Goal: Download file/media

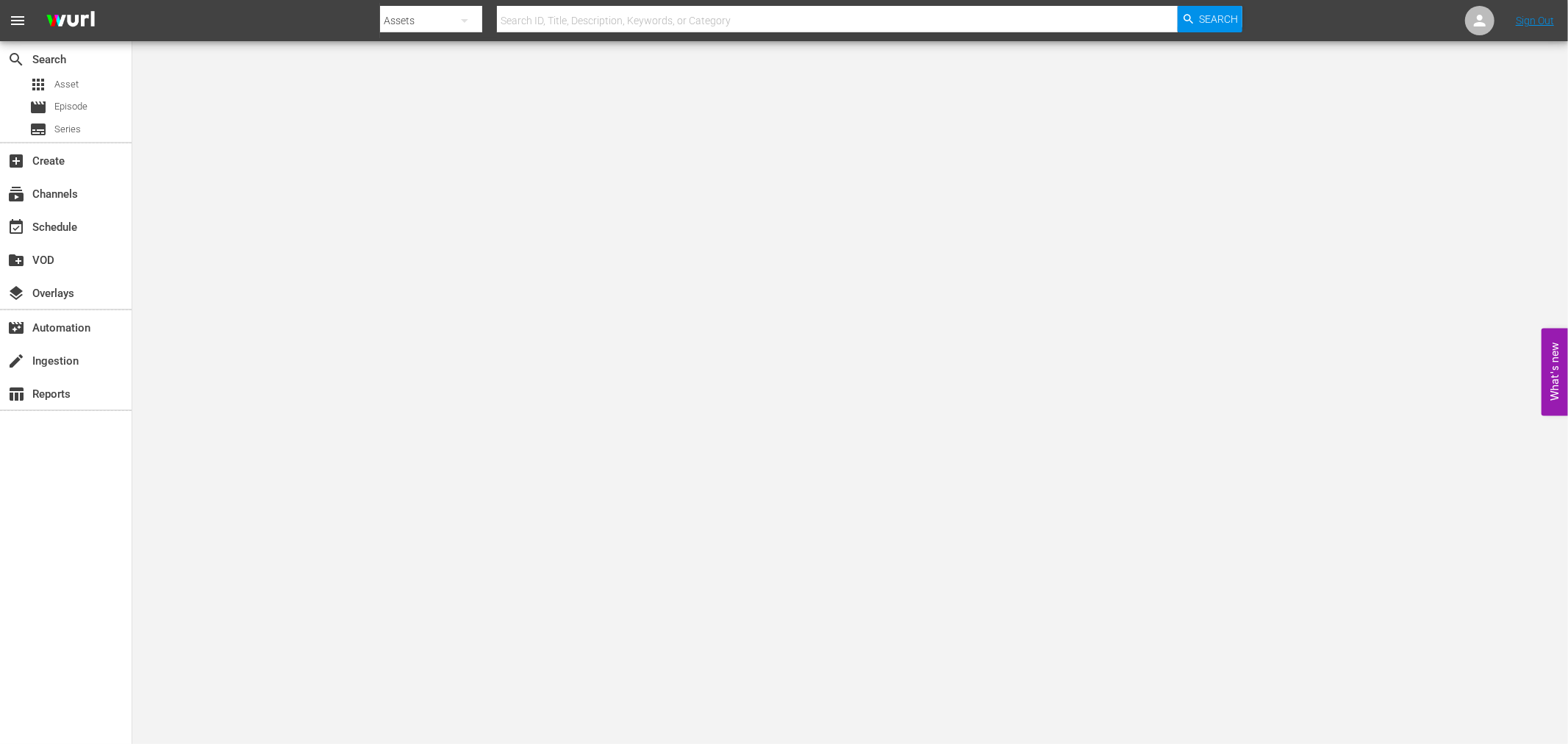
click at [535, 25] on input "text" at bounding box center [836, 20] width 680 height 35
type input "kenner"
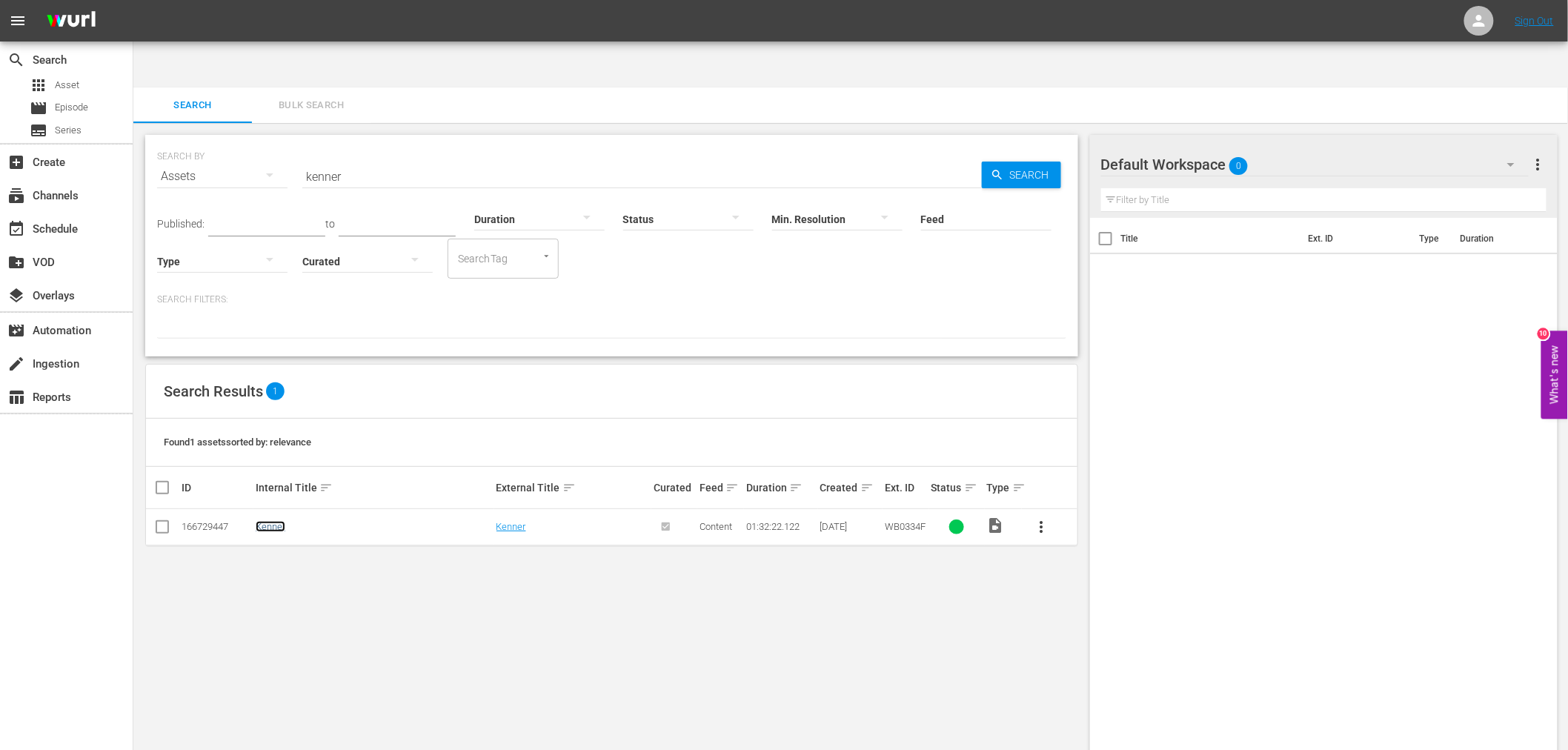
click at [277, 521] on link "Kenner" at bounding box center [270, 527] width 30 height 11
drag, startPoint x: 356, startPoint y: 136, endPoint x: 212, endPoint y: 116, distance: 145.4
click at [212, 141] on div "SEARCH BY Search By Assets Search ID, Title, Description, Keywords, or Category…" at bounding box center [611, 167] width 909 height 53
type input "the fish that saved pittsburgh"
click at [338, 509] on td "Fish that Saved [GEOGRAPHIC_DATA], The" at bounding box center [374, 527] width 241 height 36
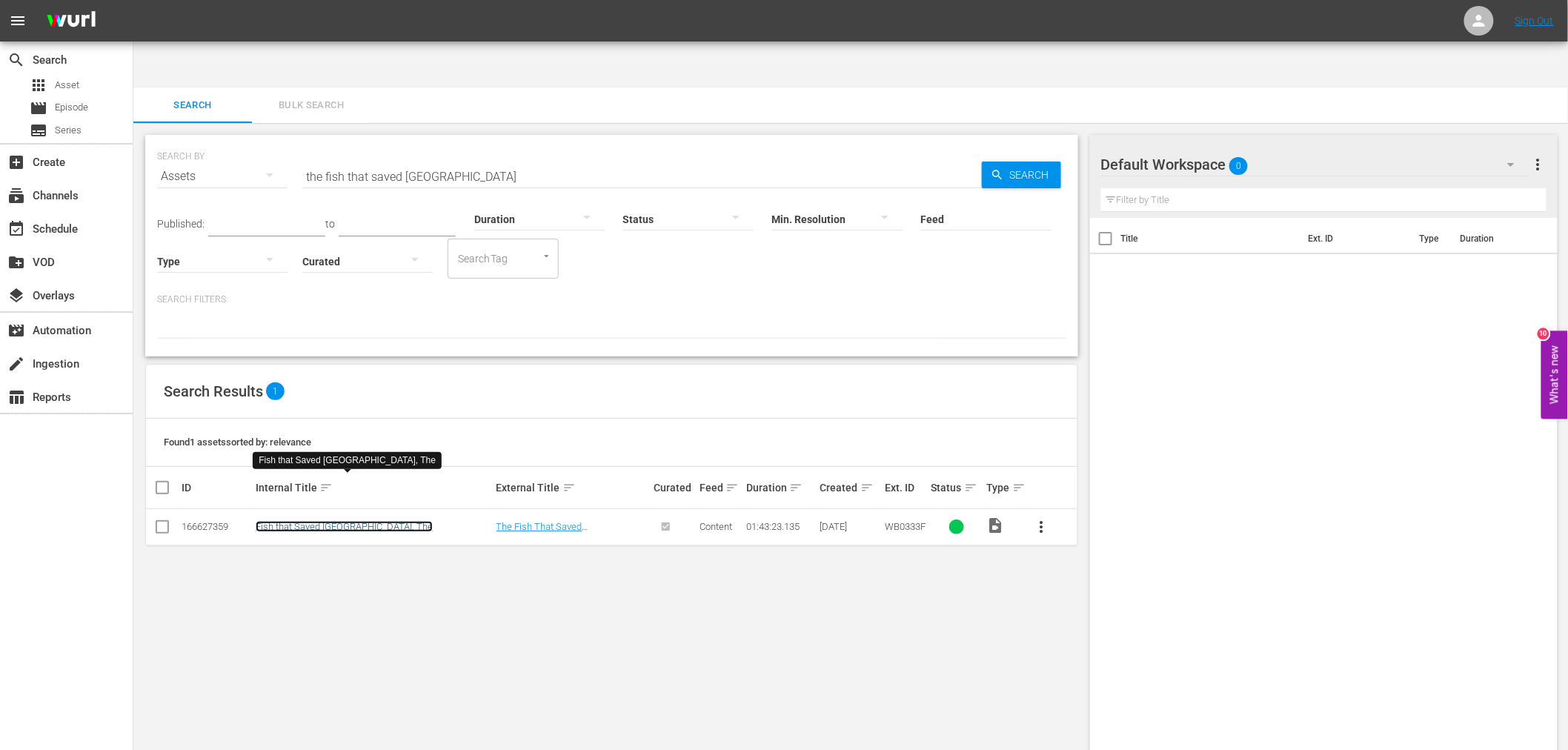
click at [339, 521] on link "Fish that Saved [GEOGRAPHIC_DATA], The" at bounding box center [344, 527] width 177 height 11
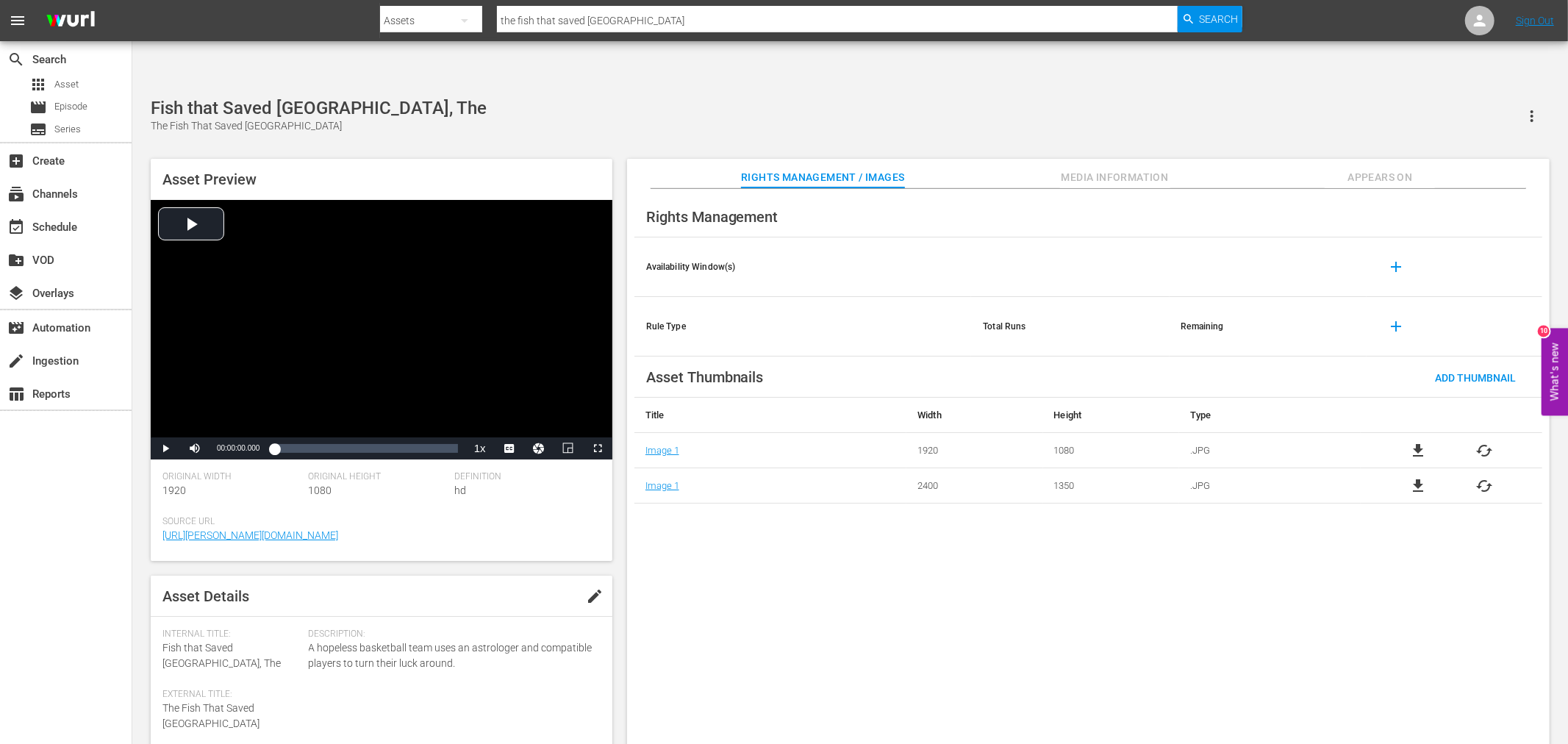
click at [1088, 484] on div "Rights Management Availability Window(s) add Rule Type Total Runs Remaining add…" at bounding box center [1088, 478] width 923 height 579
click at [1422, 442] on span "file_download" at bounding box center [1418, 450] width 18 height 18
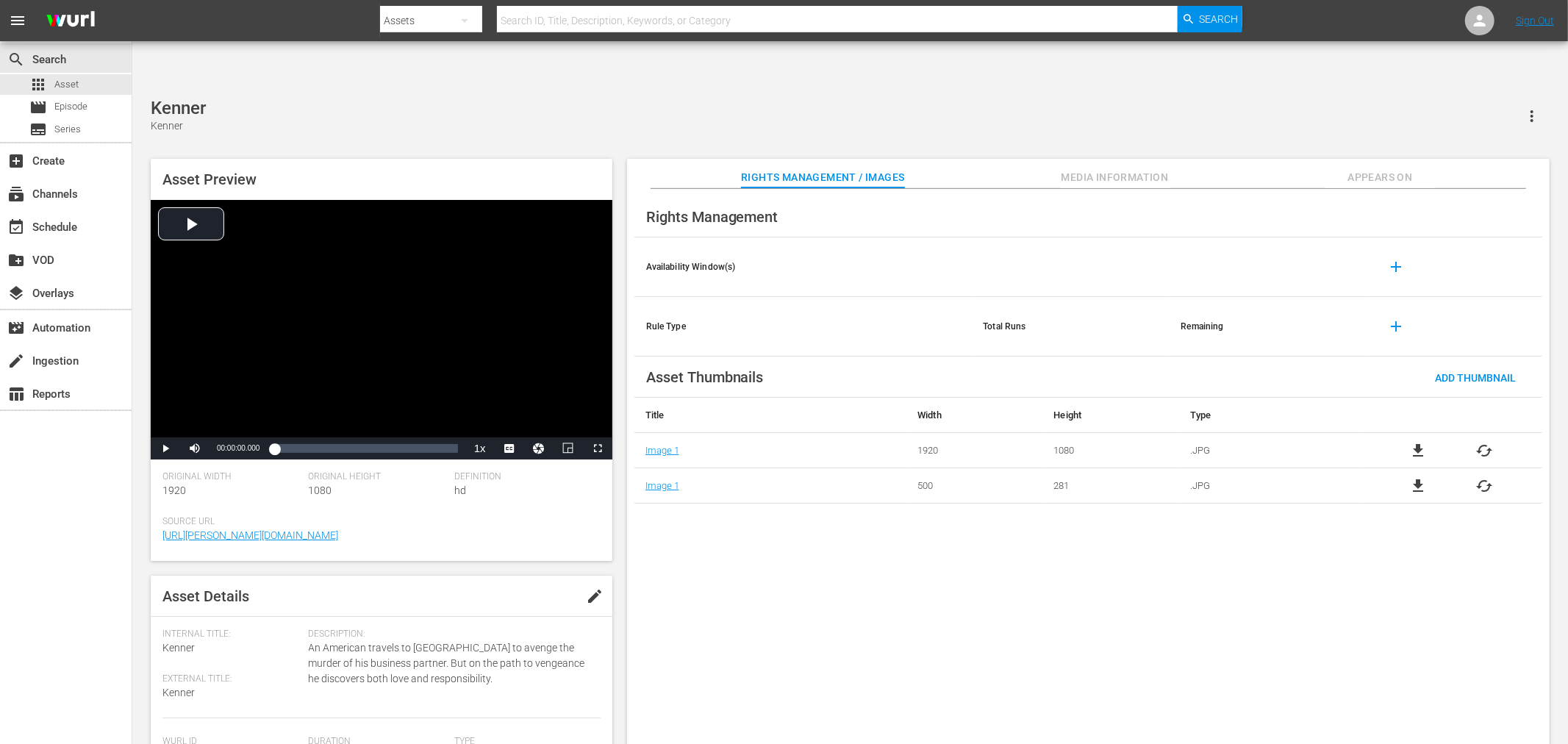
click at [1481, 477] on span "cached" at bounding box center [1485, 486] width 18 height 18
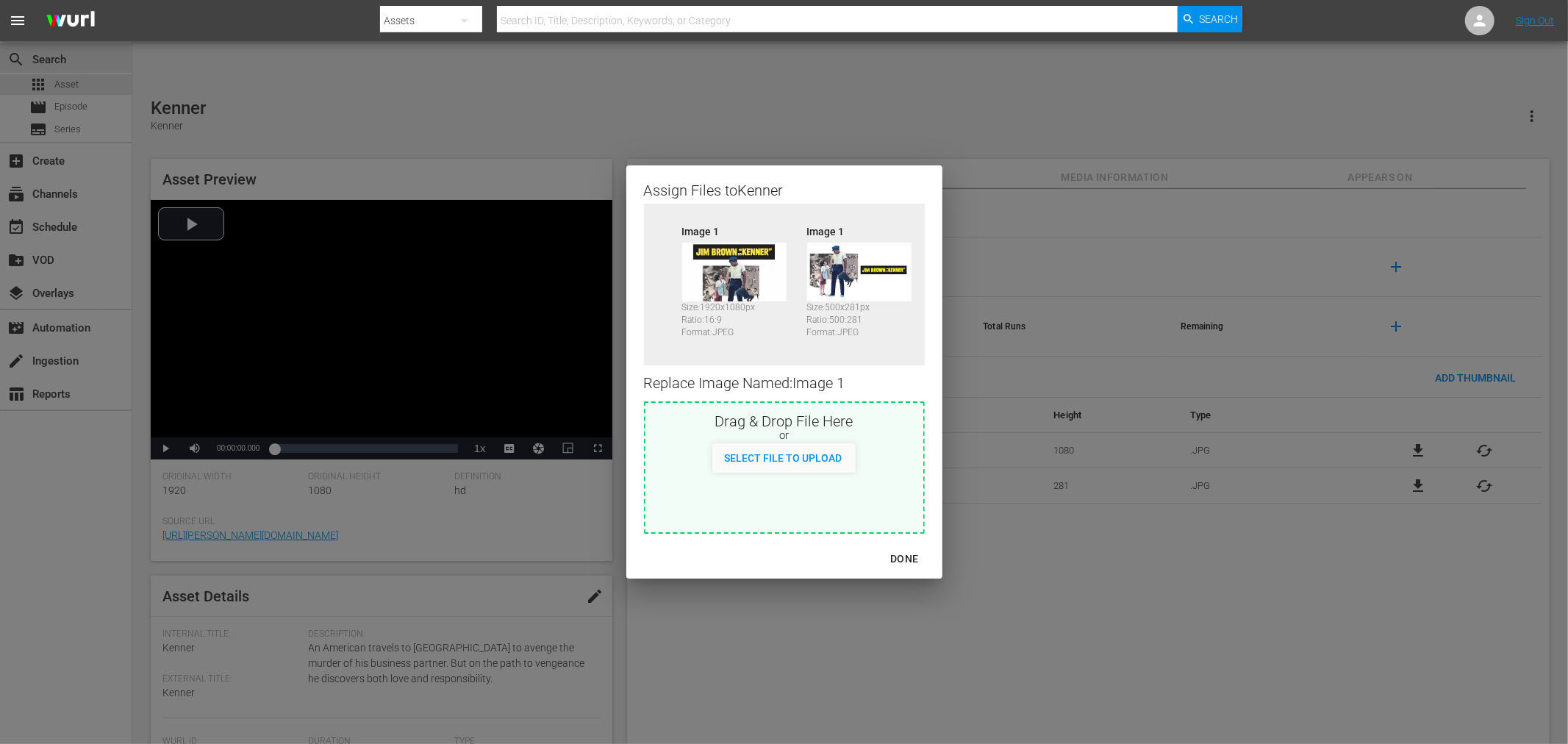
click at [65, 599] on div "Assign Files to Kenner Source Image 1 Size: 1920 x 1080 px Ratio: 16:9 Format: …" at bounding box center [784, 372] width 1532 height 709
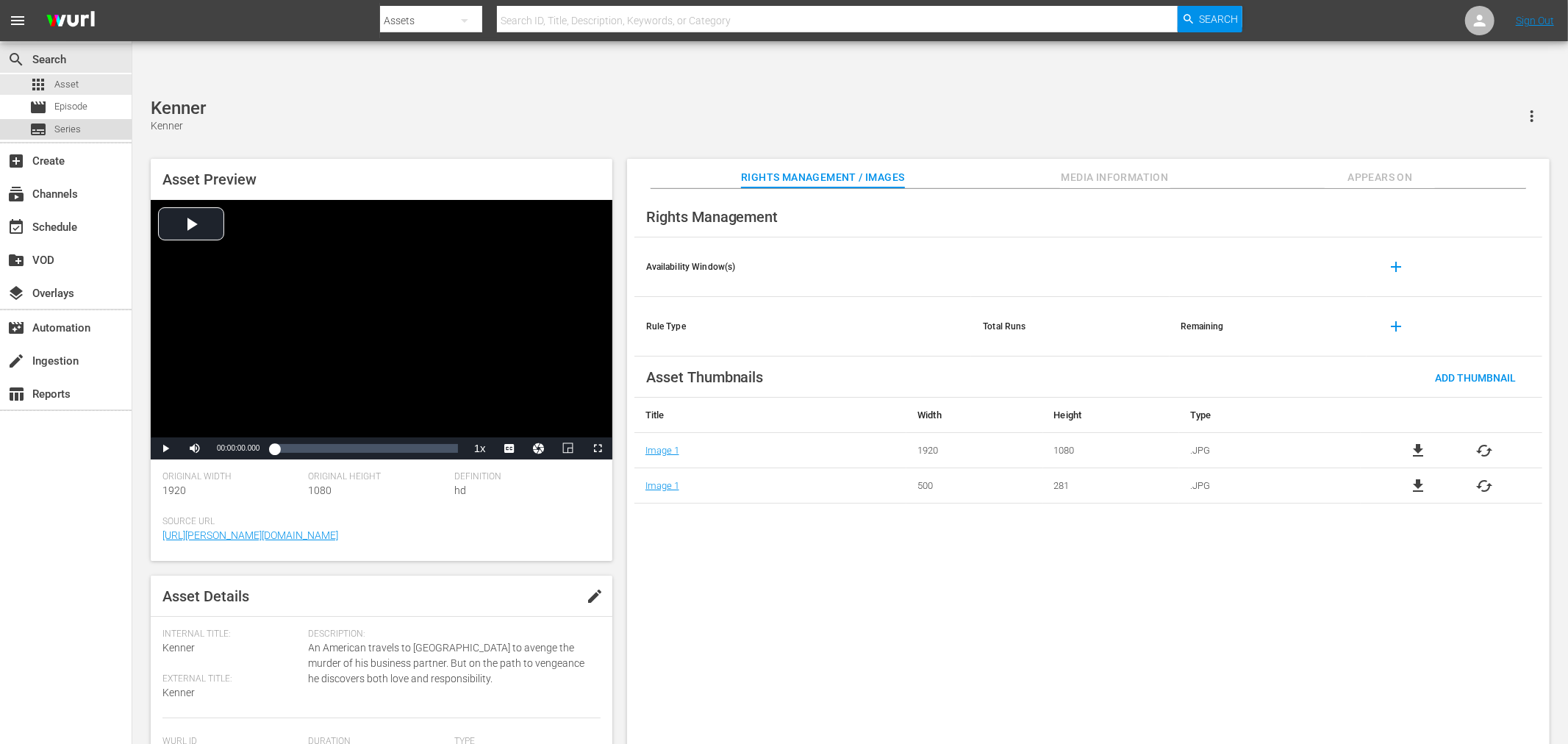
click at [54, 128] on span "Series" at bounding box center [67, 129] width 27 height 15
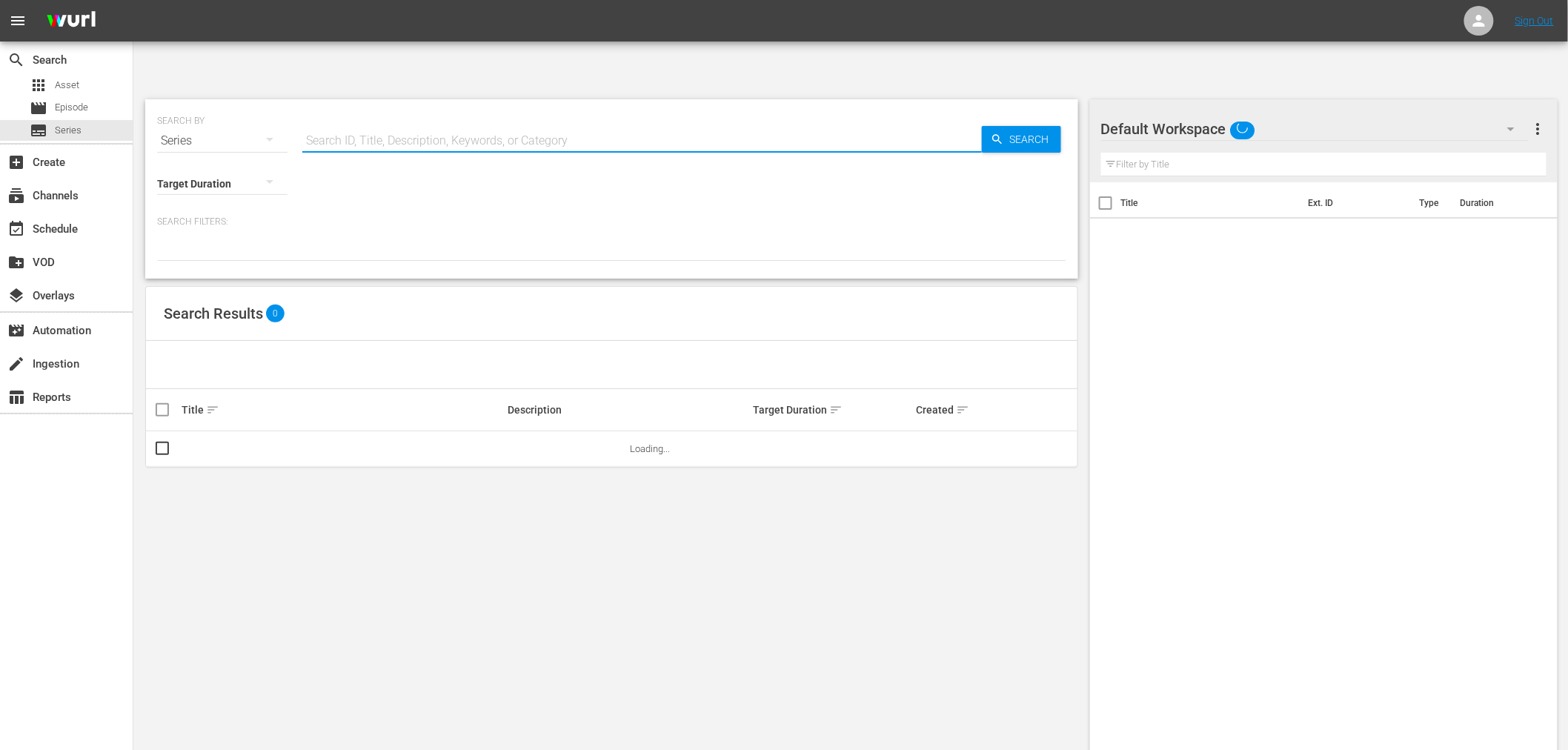
click at [369, 123] on input "text" at bounding box center [642, 140] width 679 height 35
type input "static shock"
click at [194, 431] on td "Static Shock" at bounding box center [343, 448] width 327 height 35
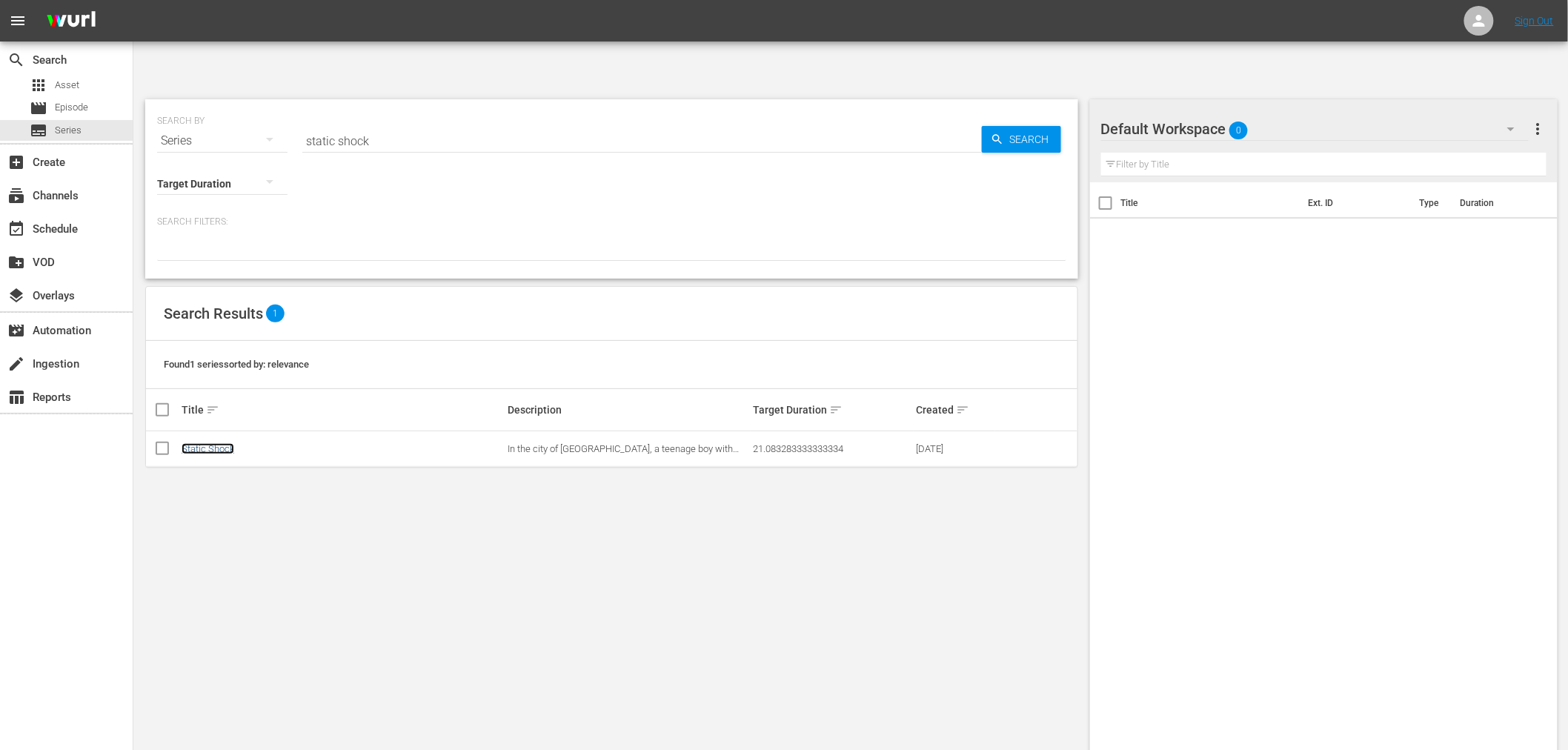
click at [202, 443] on link "Static Shock" at bounding box center [208, 449] width 52 height 11
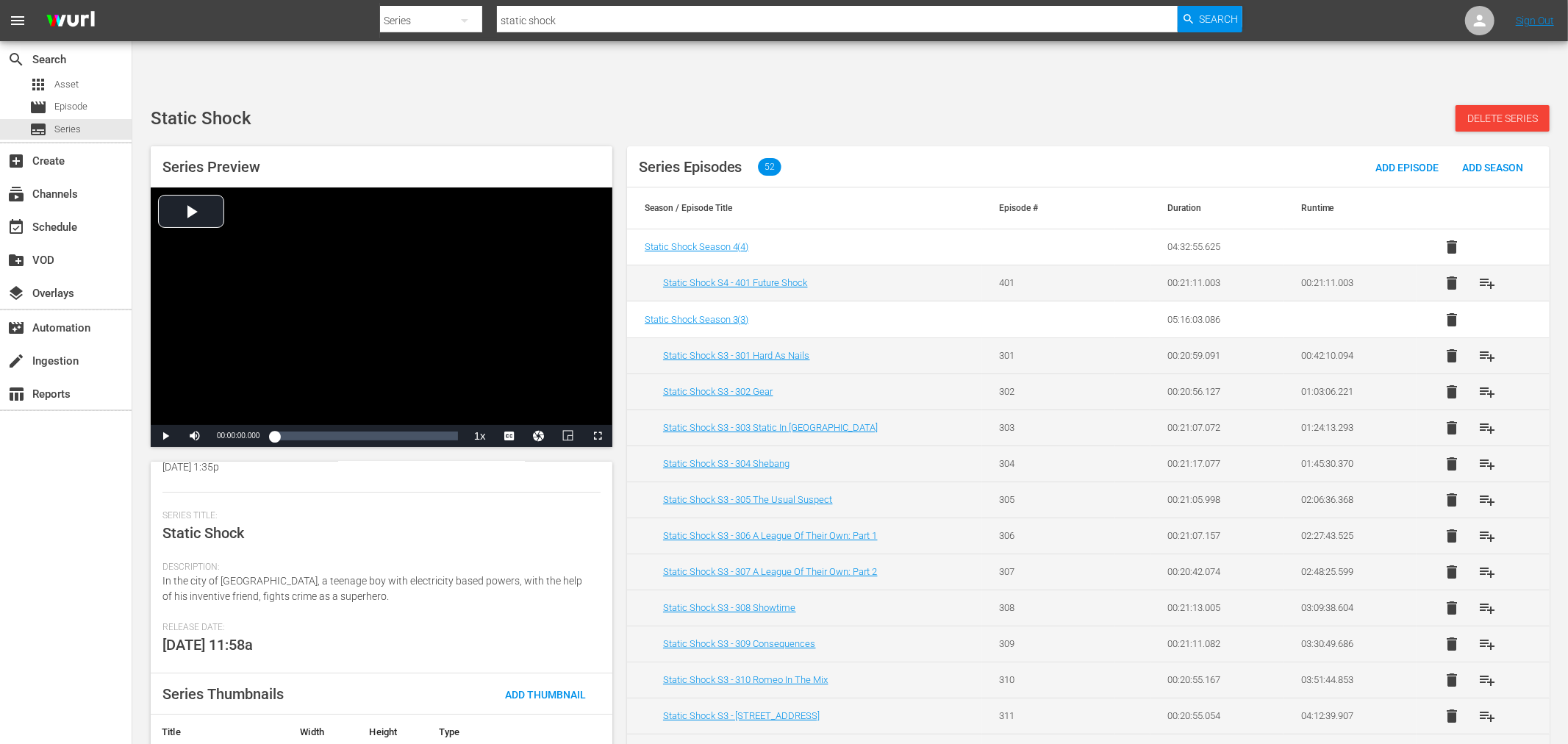
scroll to position [179, 0]
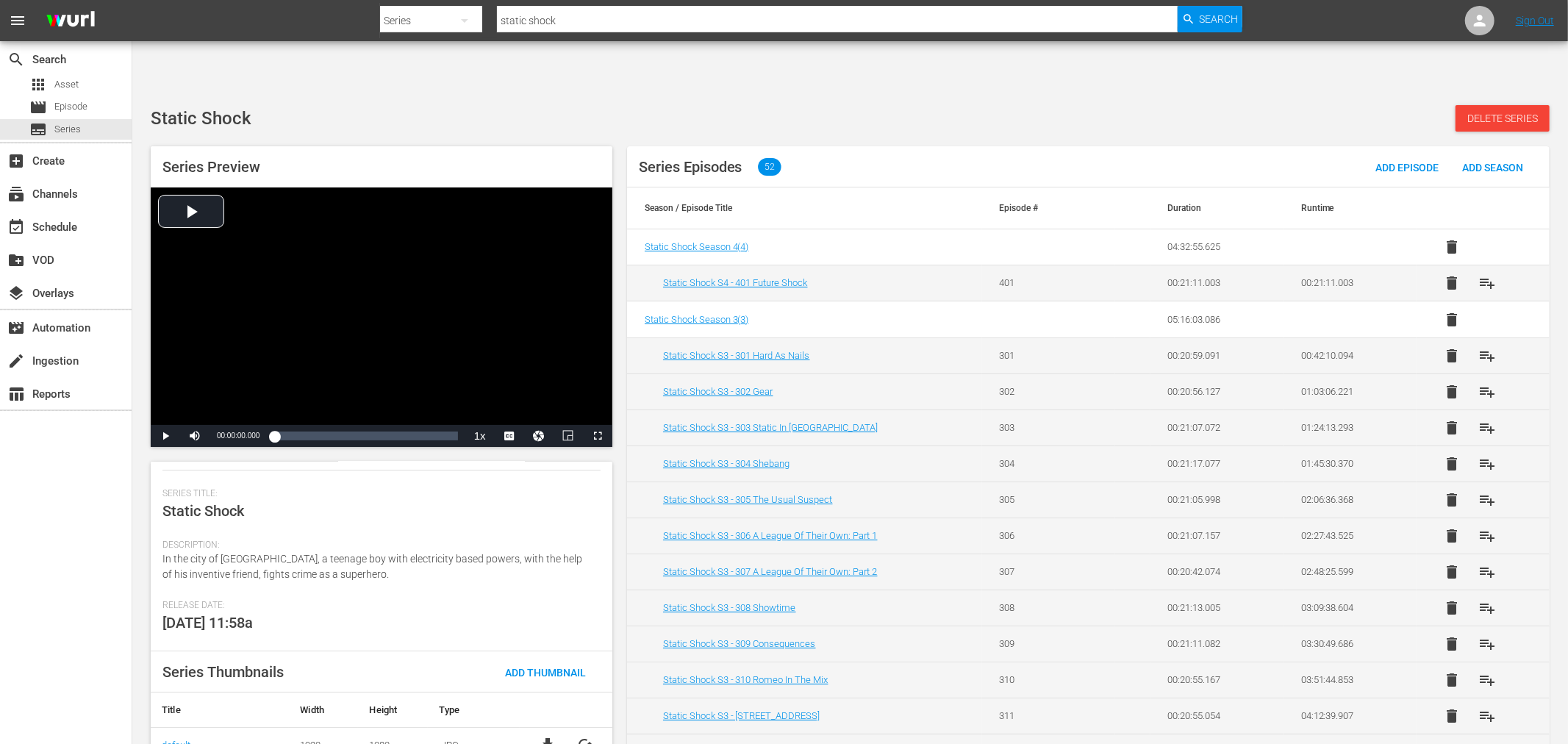
click at [542, 736] on span "file_download" at bounding box center [548, 745] width 18 height 18
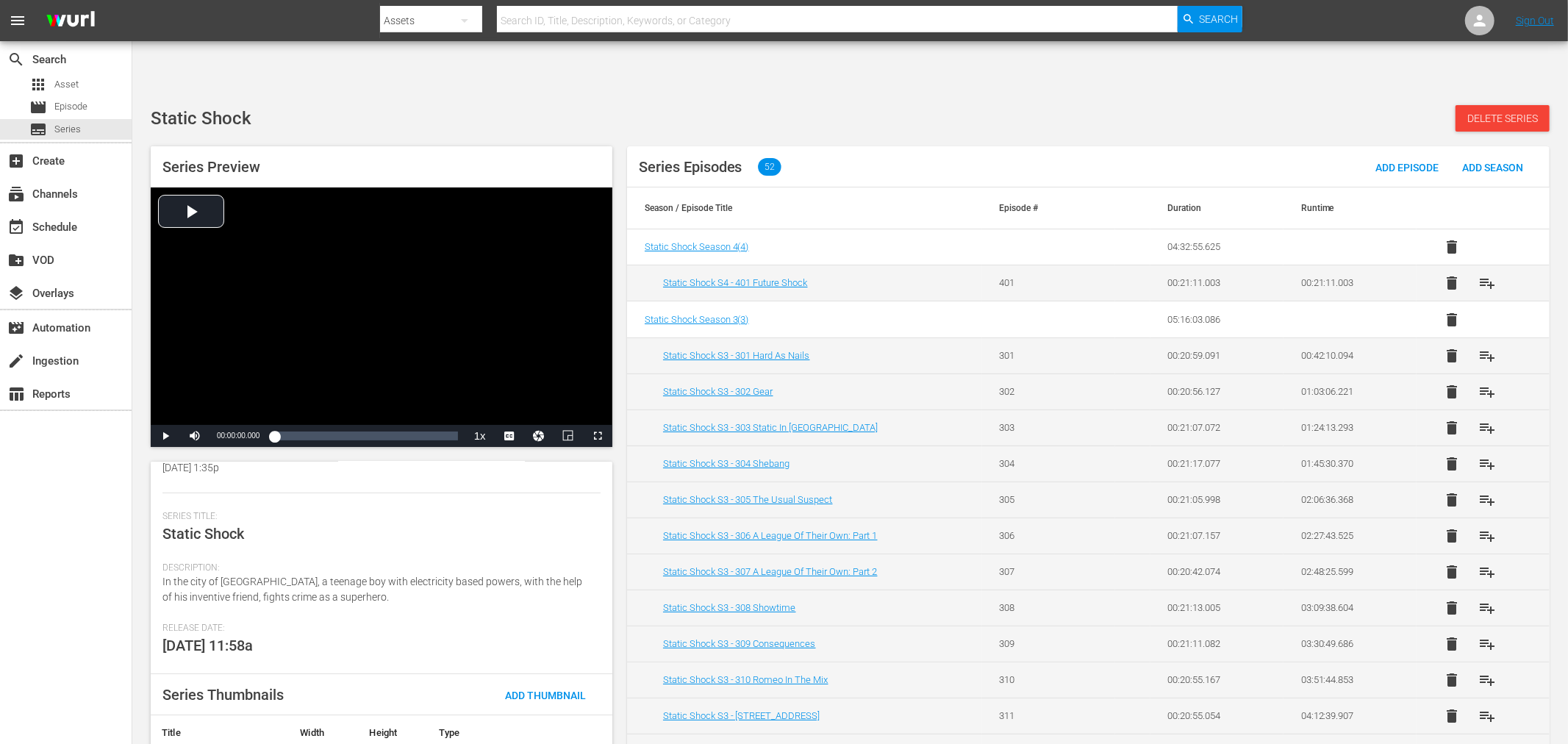
scroll to position [179, 0]
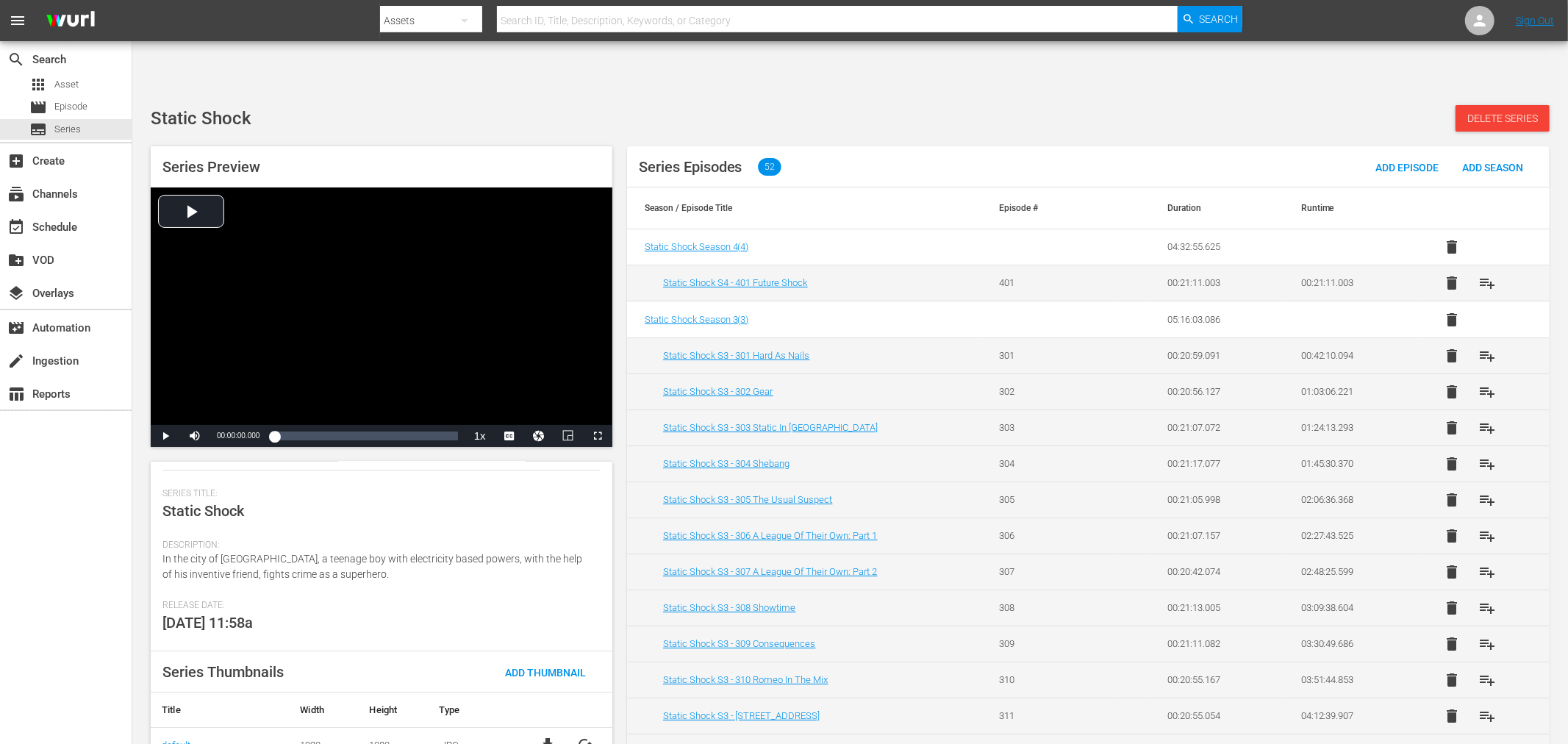
click at [325, 105] on div "Static Shock Delete Series" at bounding box center [849, 118] width 1399 height 27
click at [395, 105] on div "Static Shock Delete Series" at bounding box center [849, 118] width 1399 height 27
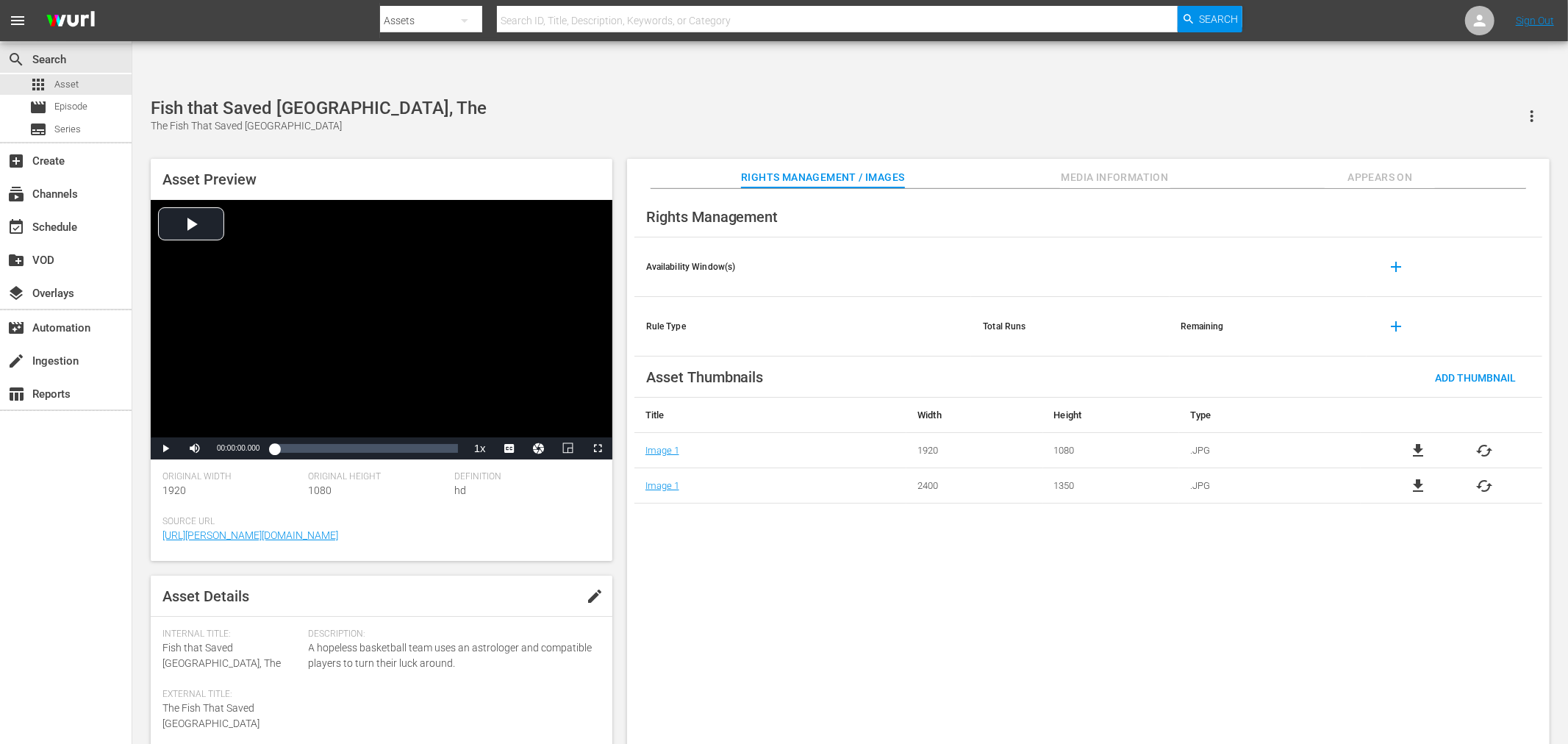
click at [1482, 442] on span "cached" at bounding box center [1485, 450] width 18 height 18
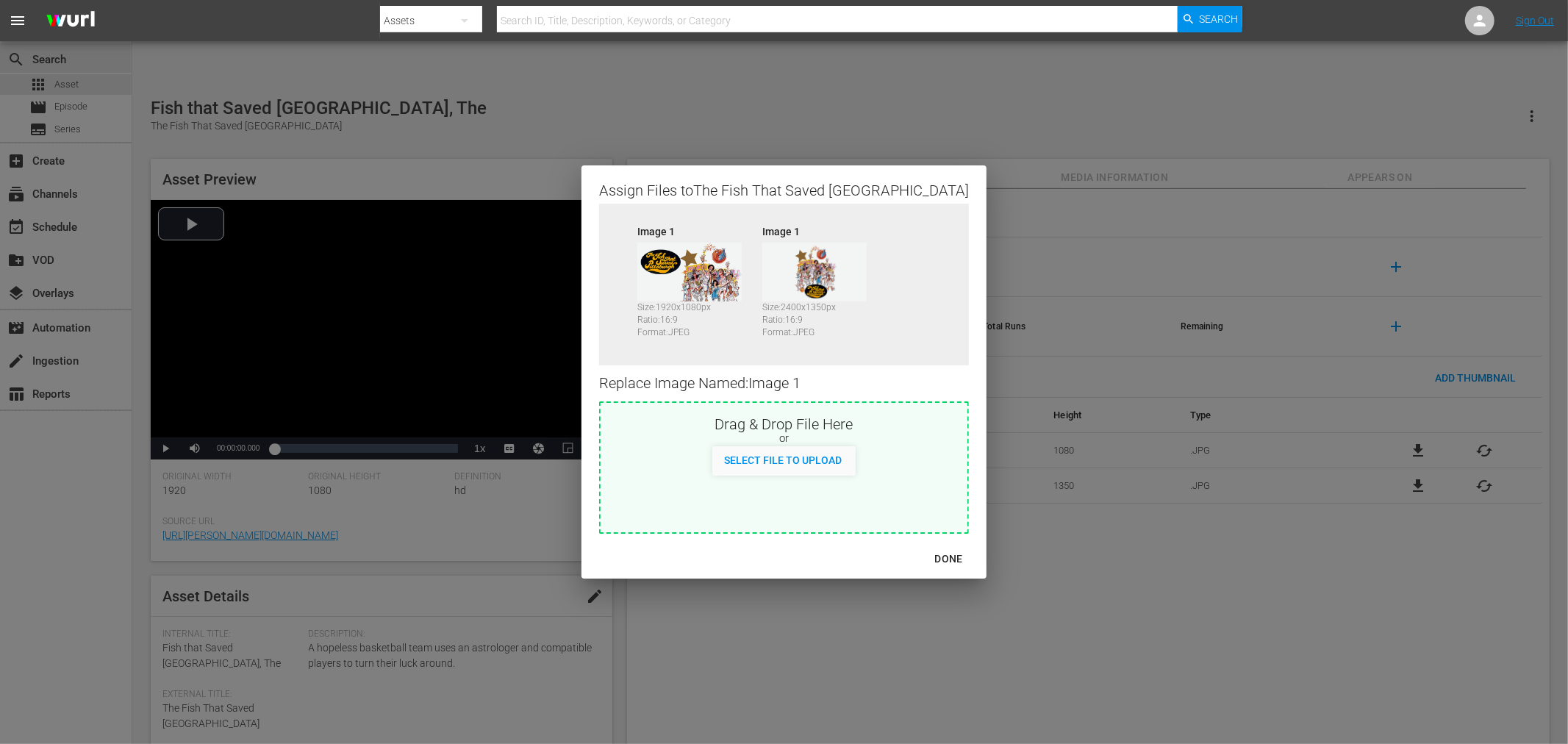
click at [67, 519] on div "Assign Files to The Fish That Saved Pittsburgh Source Image 1 Size: 1920 x 1080…" at bounding box center [784, 372] width 1532 height 709
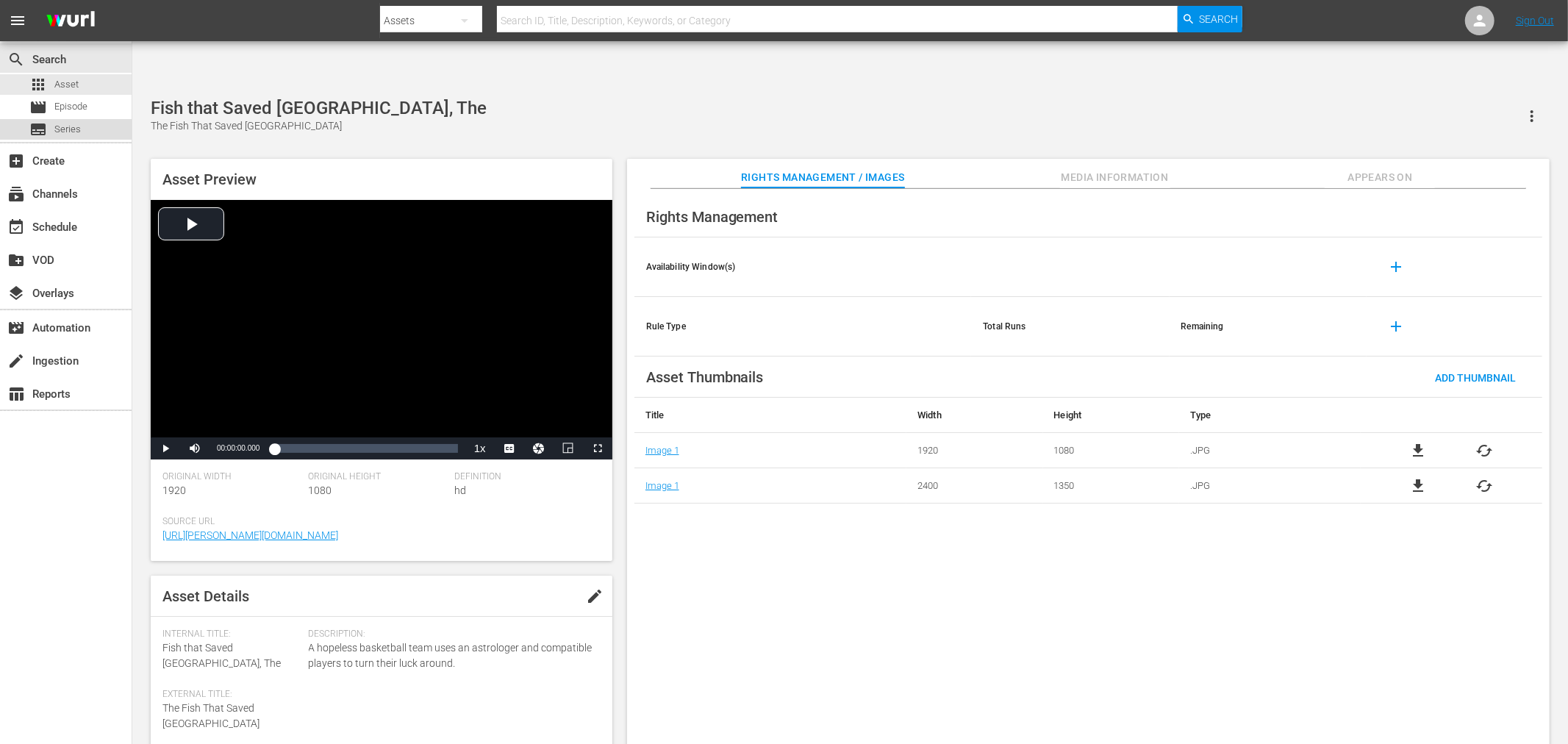
click at [61, 133] on span "Series" at bounding box center [67, 129] width 27 height 15
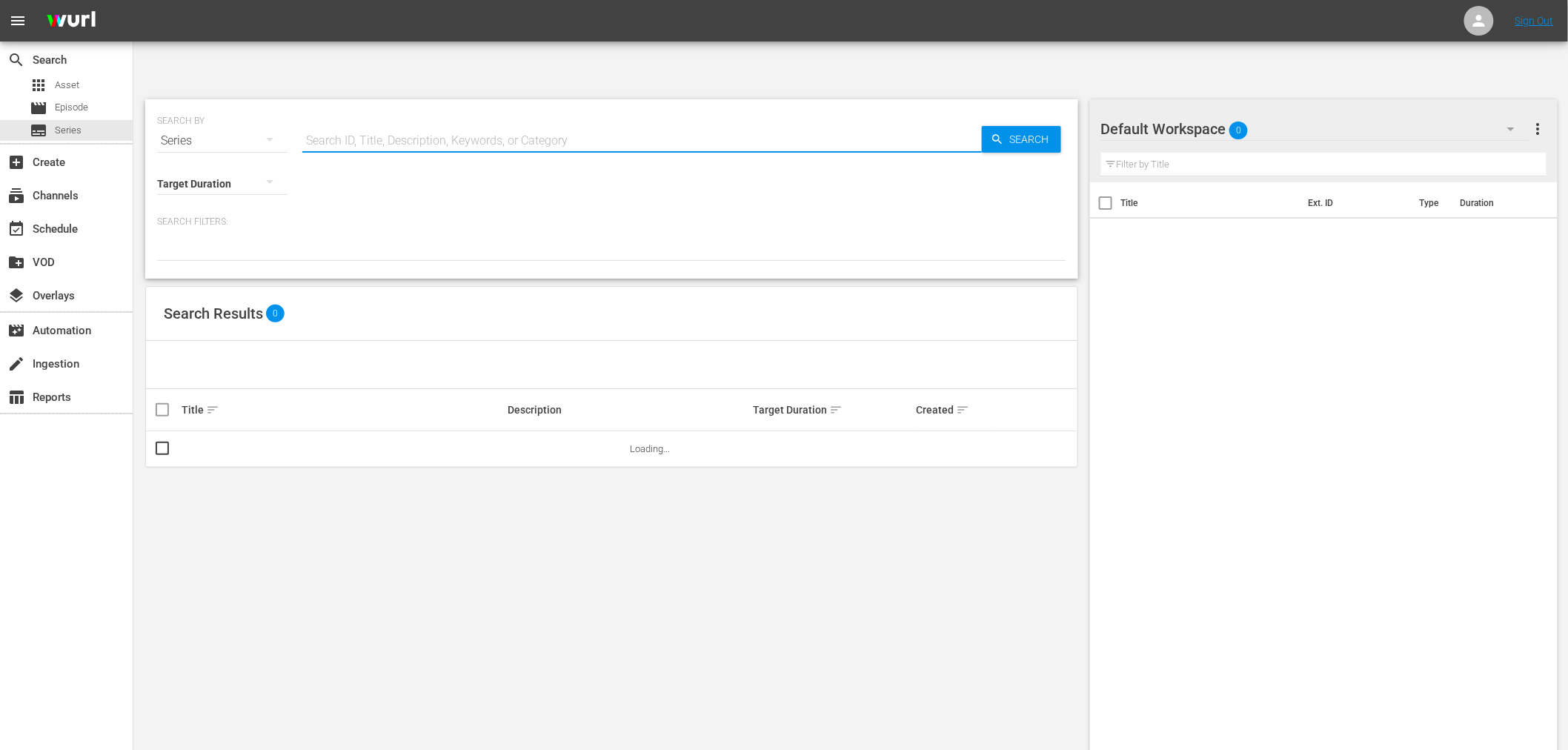
click at [427, 123] on input "text" at bounding box center [642, 140] width 679 height 35
type input "waynehead"
click at [206, 443] on link "Waynehead" at bounding box center [207, 449] width 50 height 11
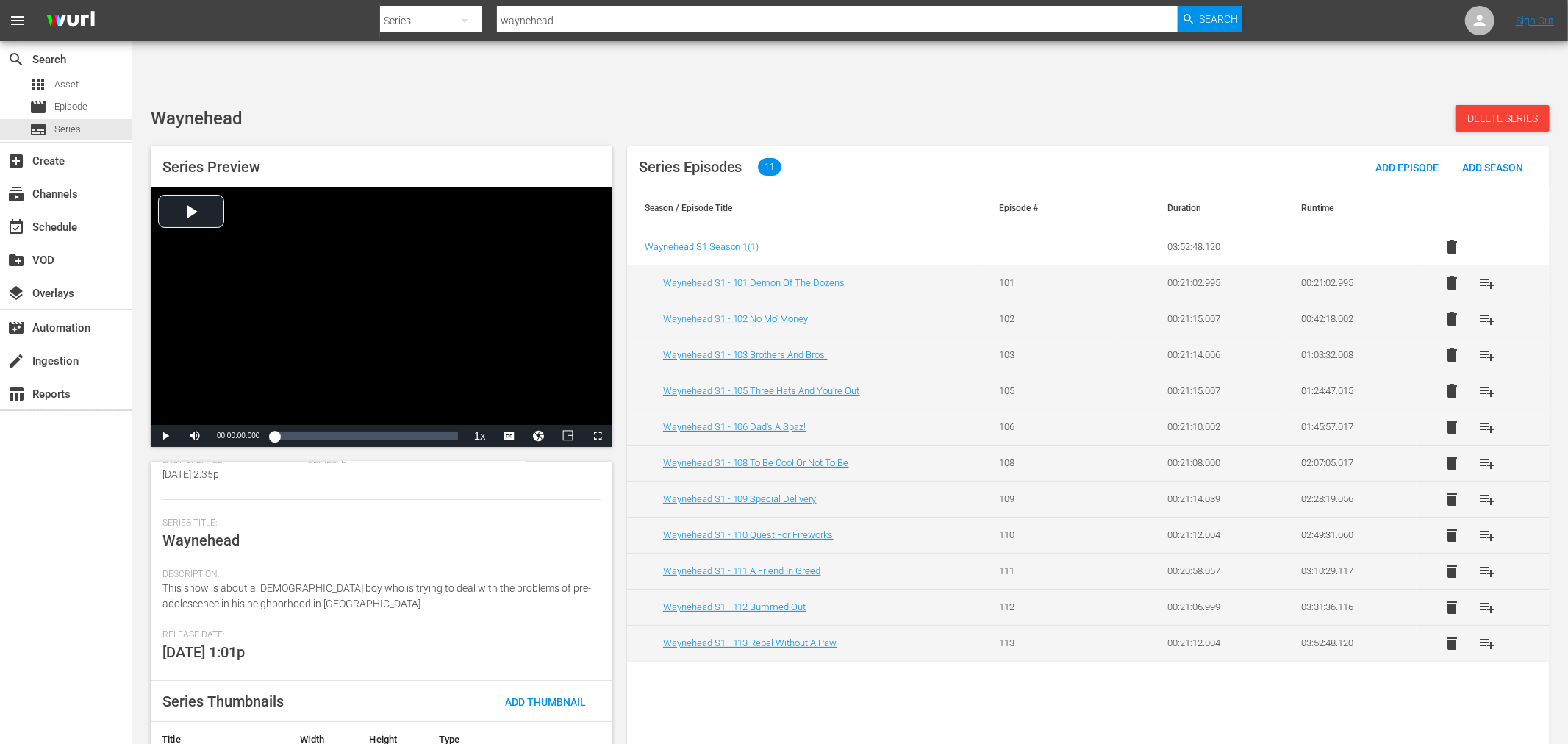
scroll to position [179, 0]
